Goal: Find specific page/section: Find specific page/section

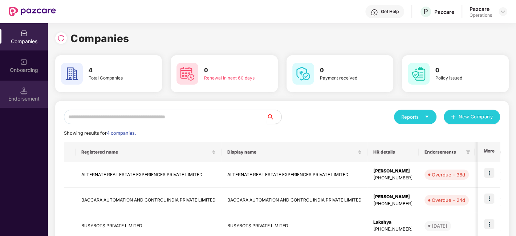
click at [24, 95] on div "Endorsement" at bounding box center [24, 98] width 48 height 7
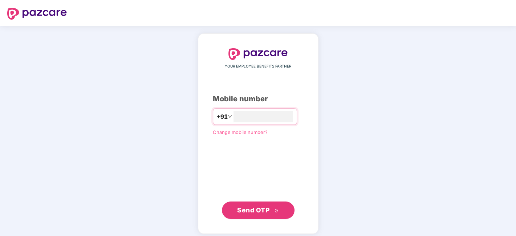
type input "**********"
click at [245, 204] on button "Send OTP" at bounding box center [258, 209] width 73 height 17
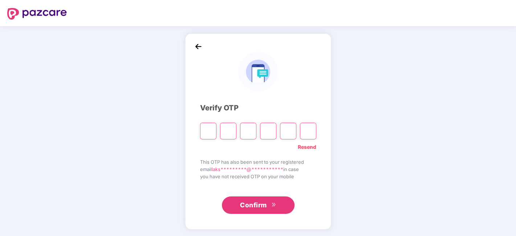
type input "*"
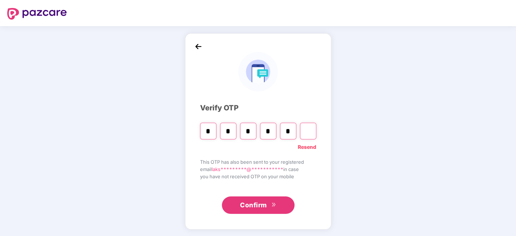
type input "*"
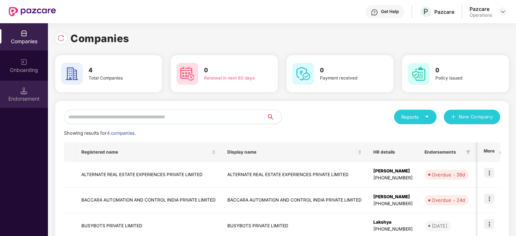
click at [11, 95] on div "Endorsement" at bounding box center [24, 98] width 48 height 7
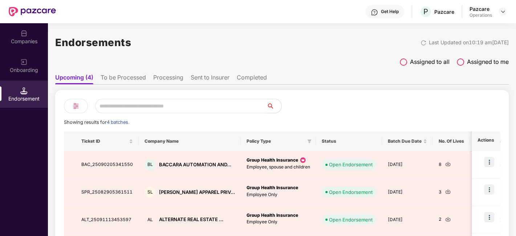
click at [130, 75] on li "To be Processed" at bounding box center [123, 79] width 45 height 11
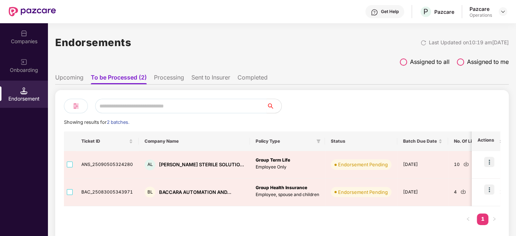
click at [73, 81] on li "Upcoming" at bounding box center [69, 79] width 28 height 11
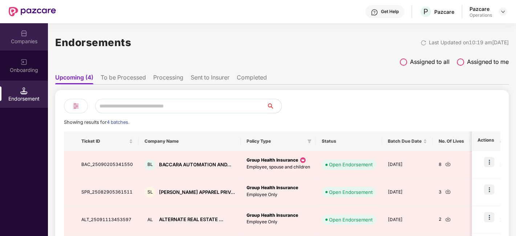
click at [27, 39] on div "Companies" at bounding box center [24, 41] width 48 height 7
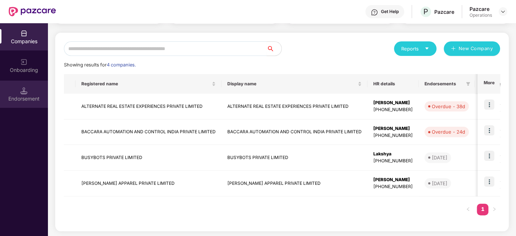
click at [25, 93] on img at bounding box center [23, 90] width 7 height 7
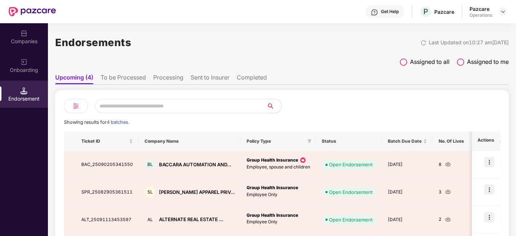
click at [114, 76] on li "To be Processed" at bounding box center [123, 79] width 45 height 11
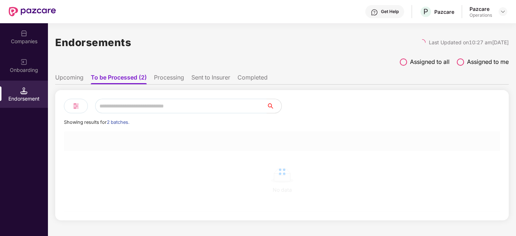
scroll to position [0, 0]
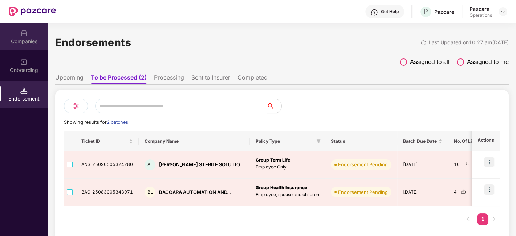
click at [22, 48] on div "Companies" at bounding box center [24, 36] width 48 height 27
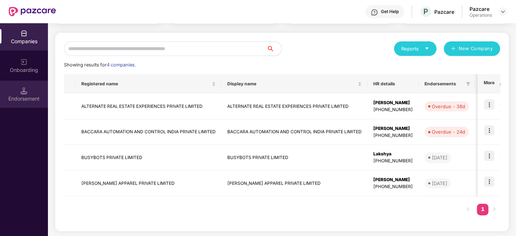
click at [33, 102] on div "Endorsement" at bounding box center [24, 94] width 48 height 27
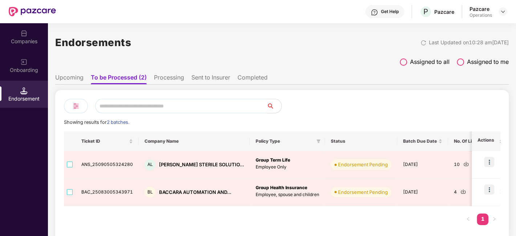
click at [72, 81] on li "Upcoming" at bounding box center [69, 79] width 28 height 11
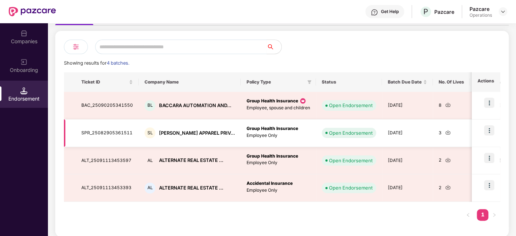
scroll to position [59, 0]
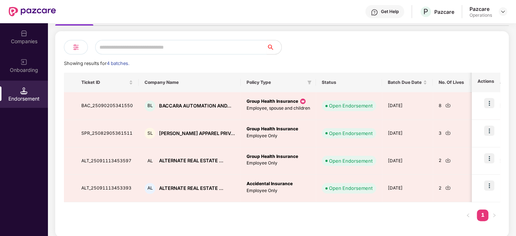
click at [13, 32] on div "Companies" at bounding box center [24, 36] width 48 height 27
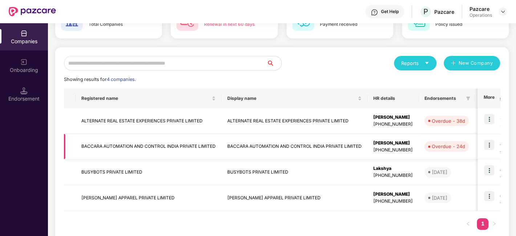
scroll to position [68, 0]
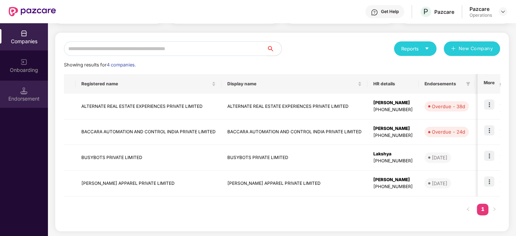
click at [6, 98] on div "Endorsement" at bounding box center [24, 98] width 48 height 7
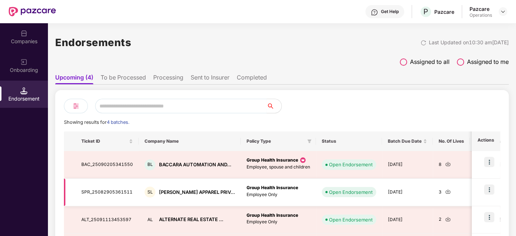
scroll to position [59, 0]
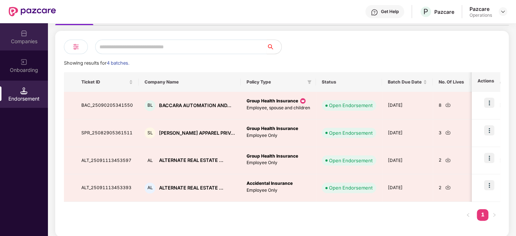
click at [18, 43] on div "Companies" at bounding box center [24, 41] width 48 height 7
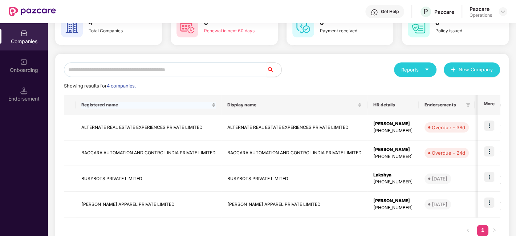
scroll to position [0, 0]
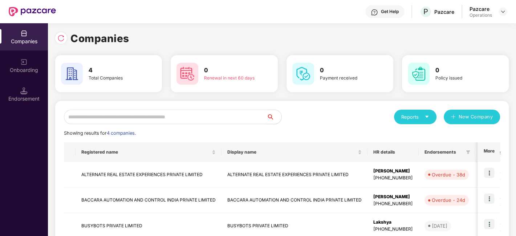
click at [385, 28] on div "Companies 4 Total Companies 0 Renewal in next 60 days 0 Payment received 0 Poli…" at bounding box center [282, 164] width 454 height 282
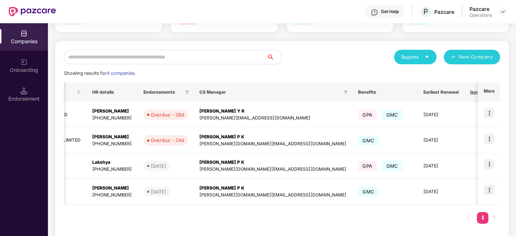
scroll to position [0, 282]
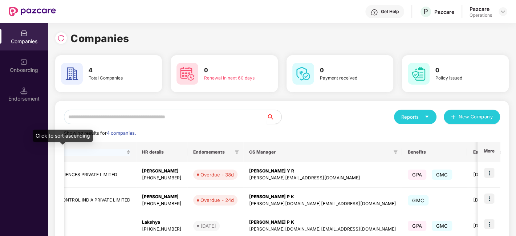
scroll to position [0, 282]
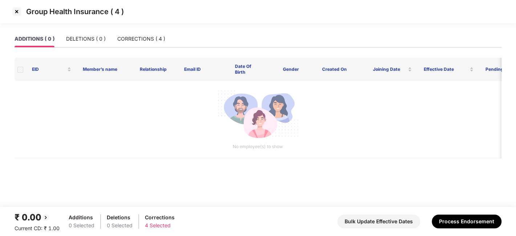
click at [13, 13] on img at bounding box center [17, 12] width 12 height 12
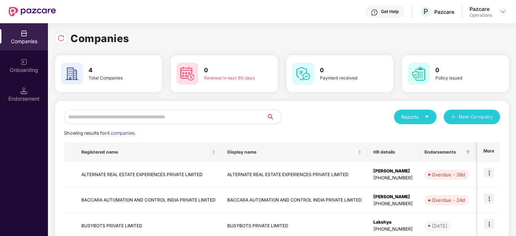
scroll to position [0, 0]
click at [18, 103] on div "Endorsement" at bounding box center [24, 94] width 48 height 27
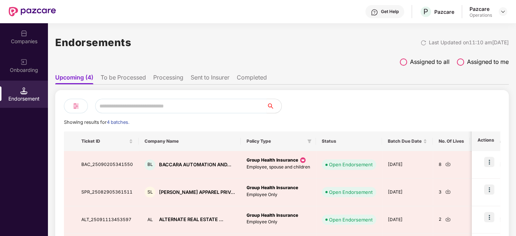
click at [140, 80] on li "To be Processed" at bounding box center [123, 79] width 45 height 11
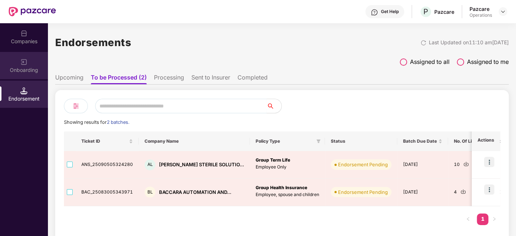
click at [15, 58] on div "Onboarding" at bounding box center [24, 65] width 48 height 27
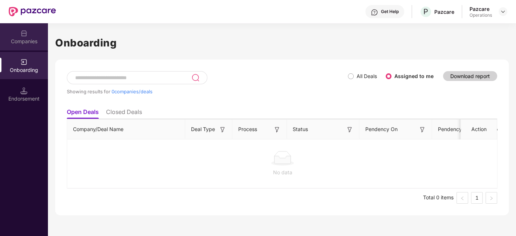
click at [10, 38] on div "Companies" at bounding box center [24, 41] width 48 height 7
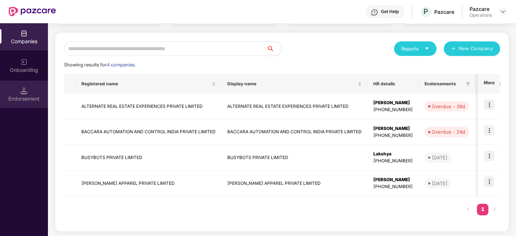
click at [21, 95] on div "Endorsement" at bounding box center [24, 98] width 48 height 7
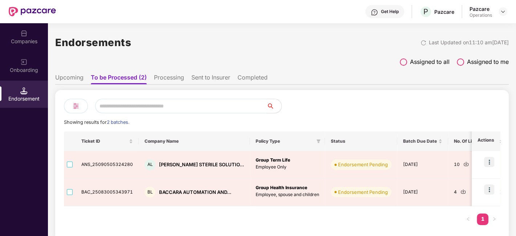
click at [77, 80] on li "Upcoming" at bounding box center [69, 79] width 28 height 11
